Goal: Find specific page/section: Find specific page/section

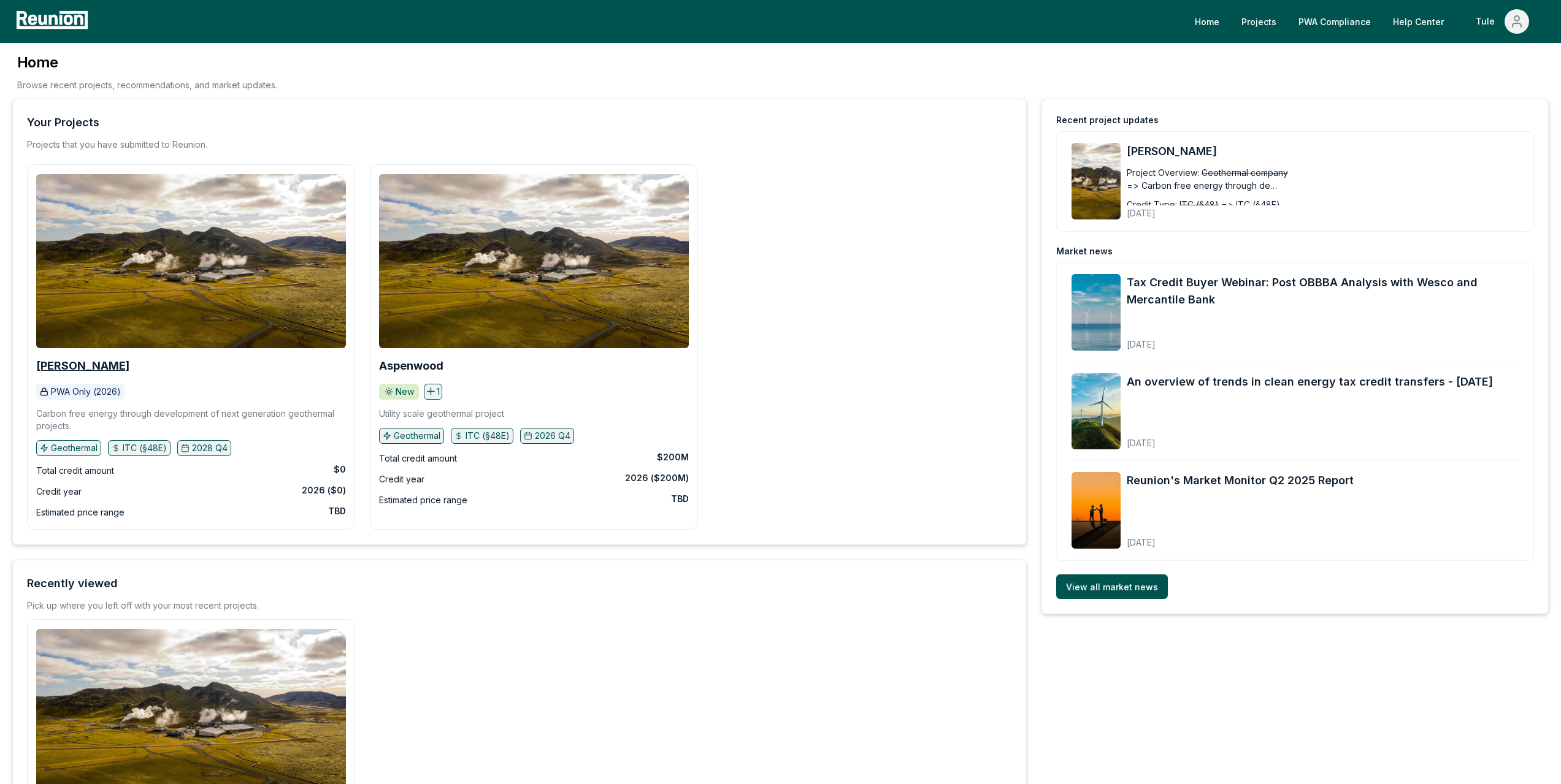
click at [61, 369] on b "[PERSON_NAME]" at bounding box center [82, 366] width 93 height 13
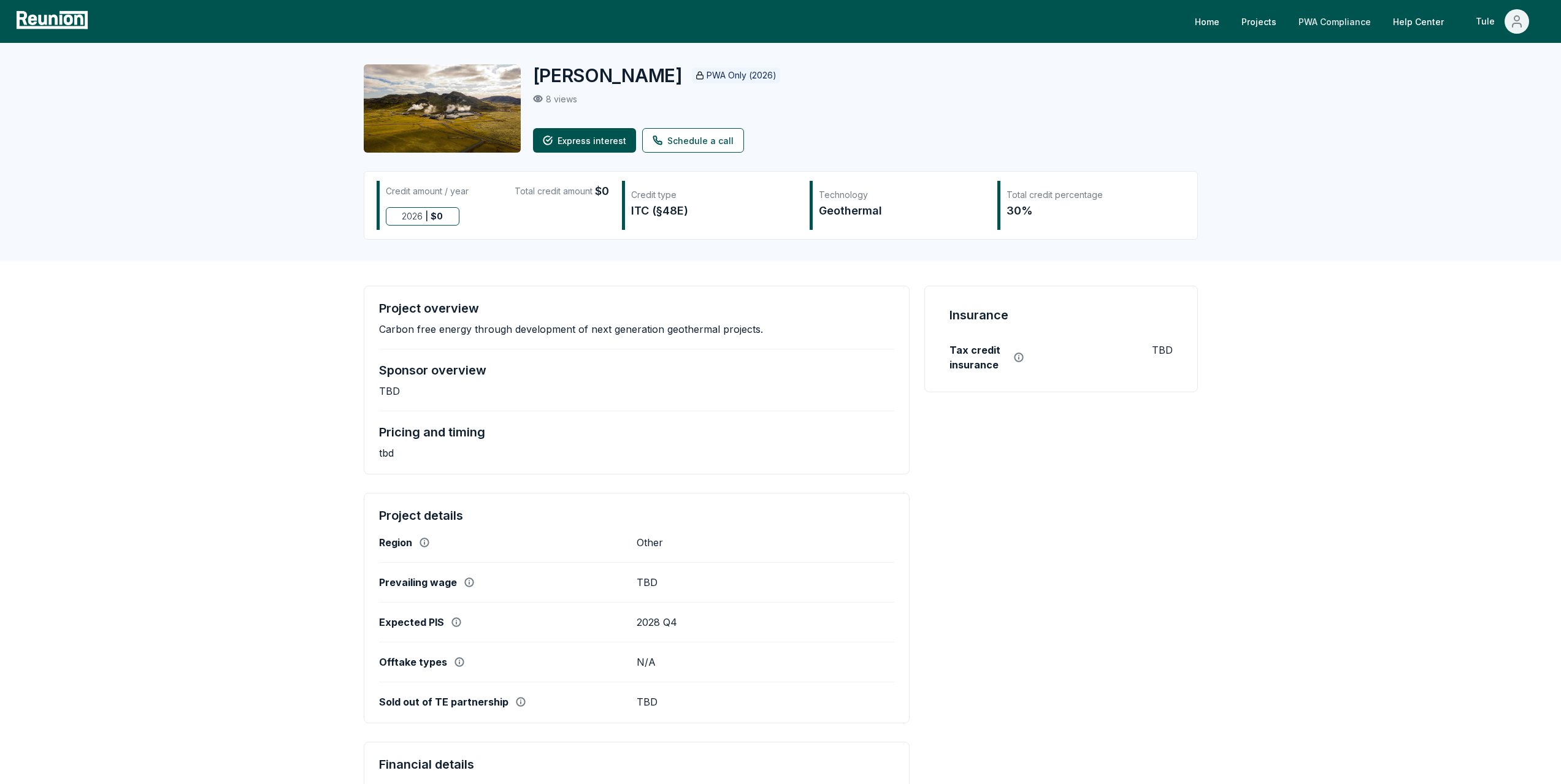
click at [1350, 19] on link "PWA Compliance" at bounding box center [1334, 21] width 92 height 24
